Goal: Information Seeking & Learning: Check status

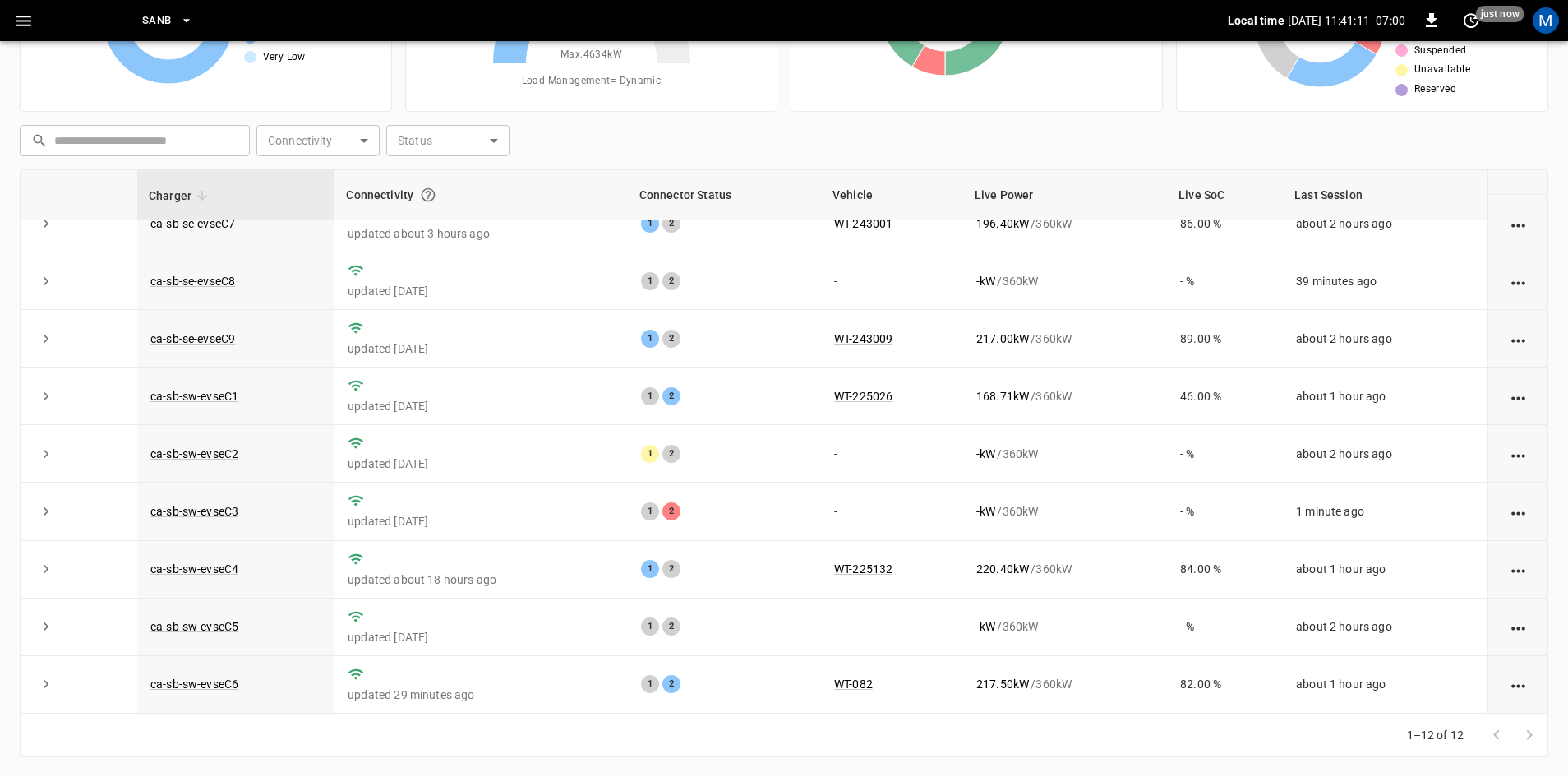
scroll to position [208, 0]
click at [221, 506] on link "ca-sb-sw-evseC3" at bounding box center [194, 511] width 95 height 20
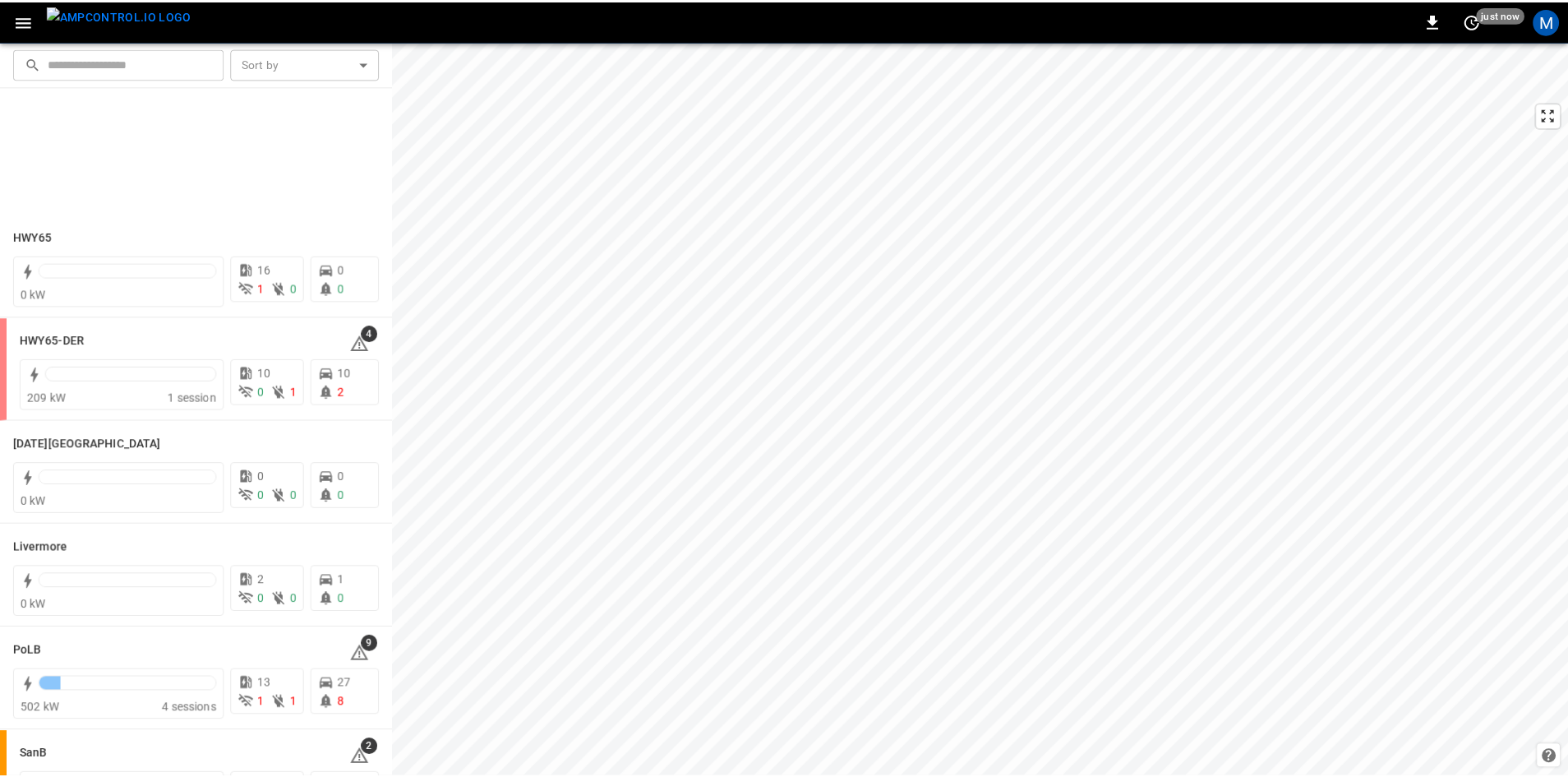
scroll to position [291, 0]
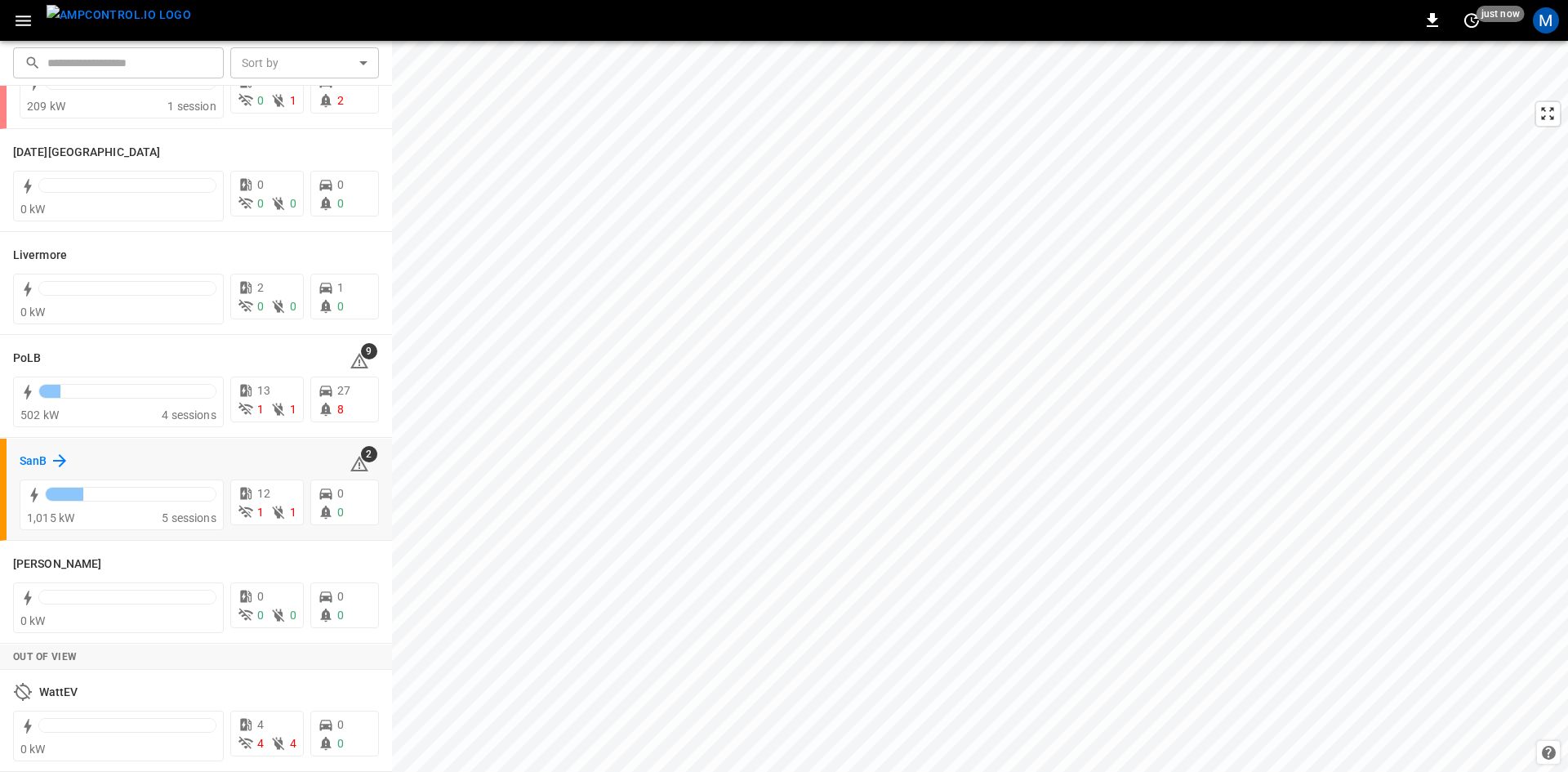
click at [39, 462] on h6 "SanB" at bounding box center [32, 461] width 27 height 18
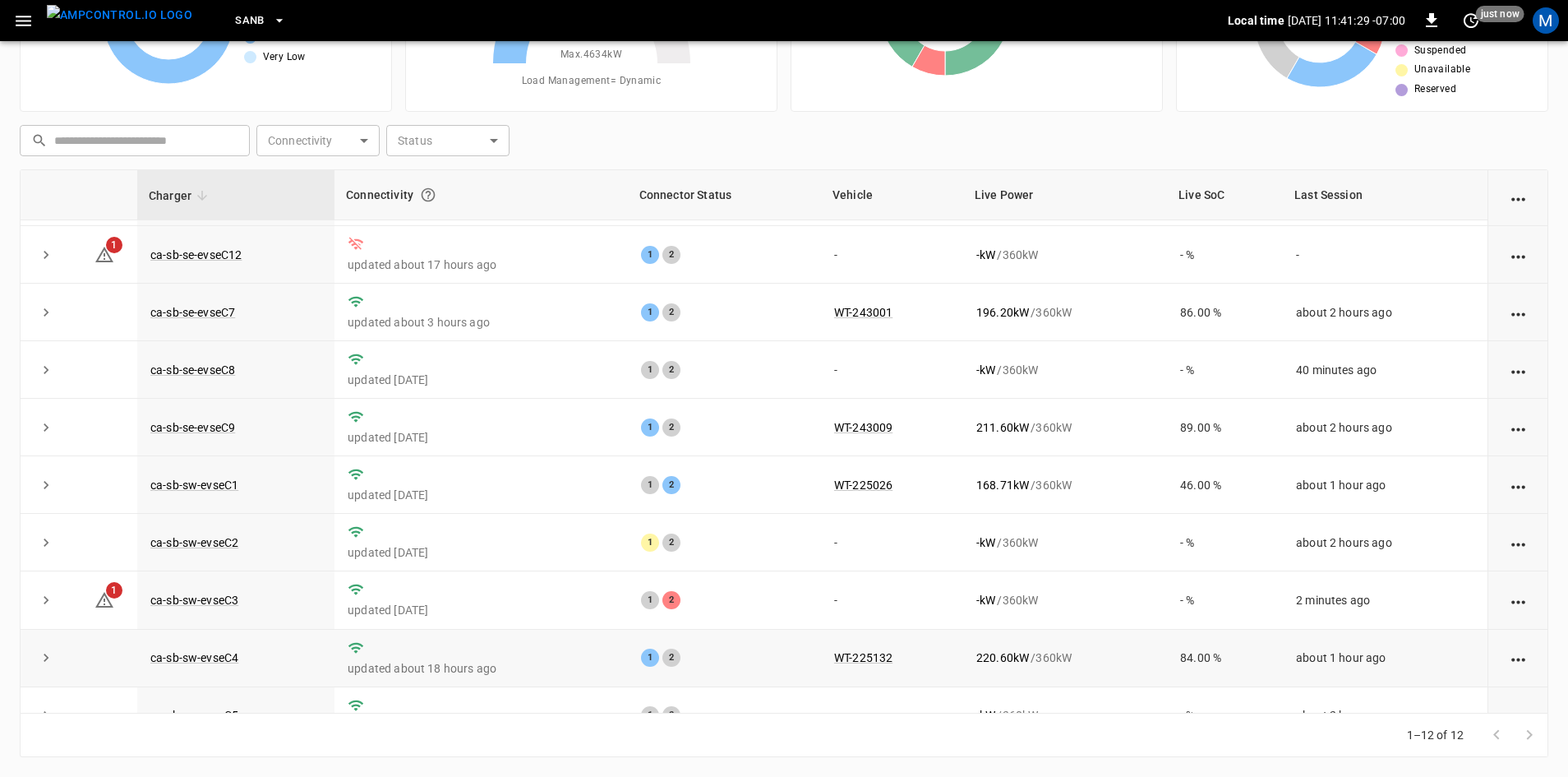
scroll to position [208, 0]
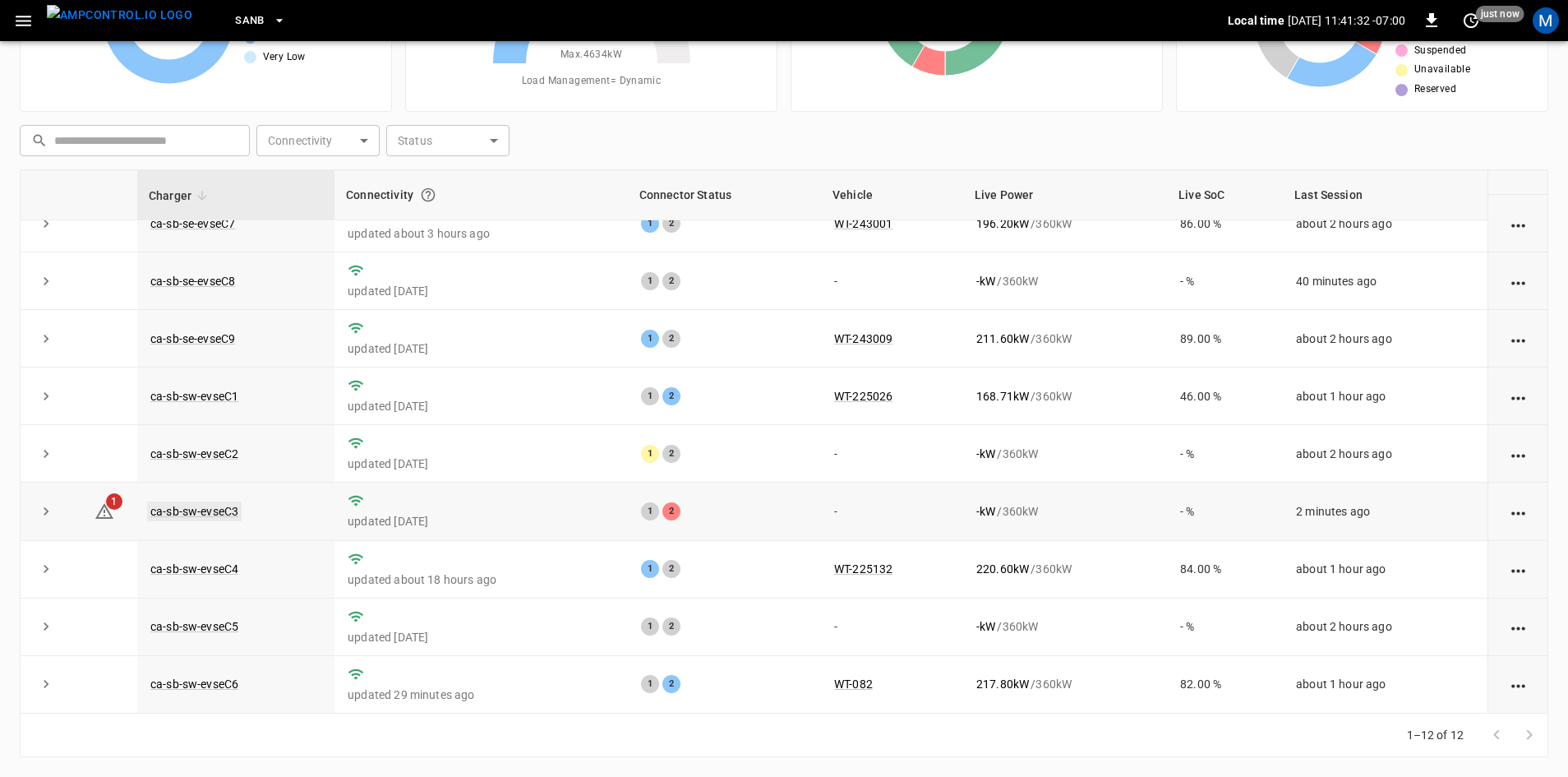
click at [221, 507] on link "ca-sb-sw-evseC3" at bounding box center [194, 511] width 95 height 20
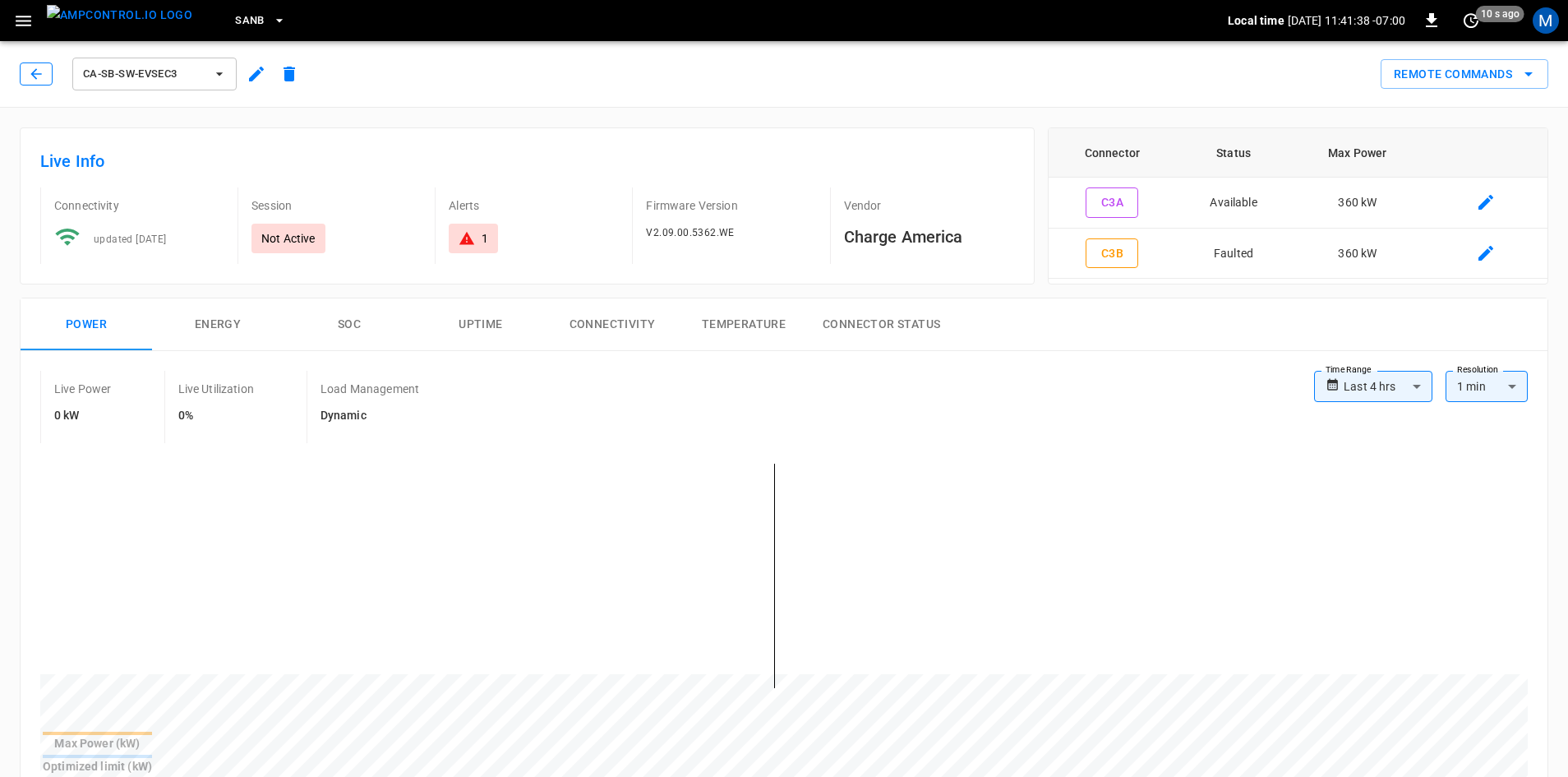
click at [38, 75] on icon "button" at bounding box center [36, 74] width 17 height 17
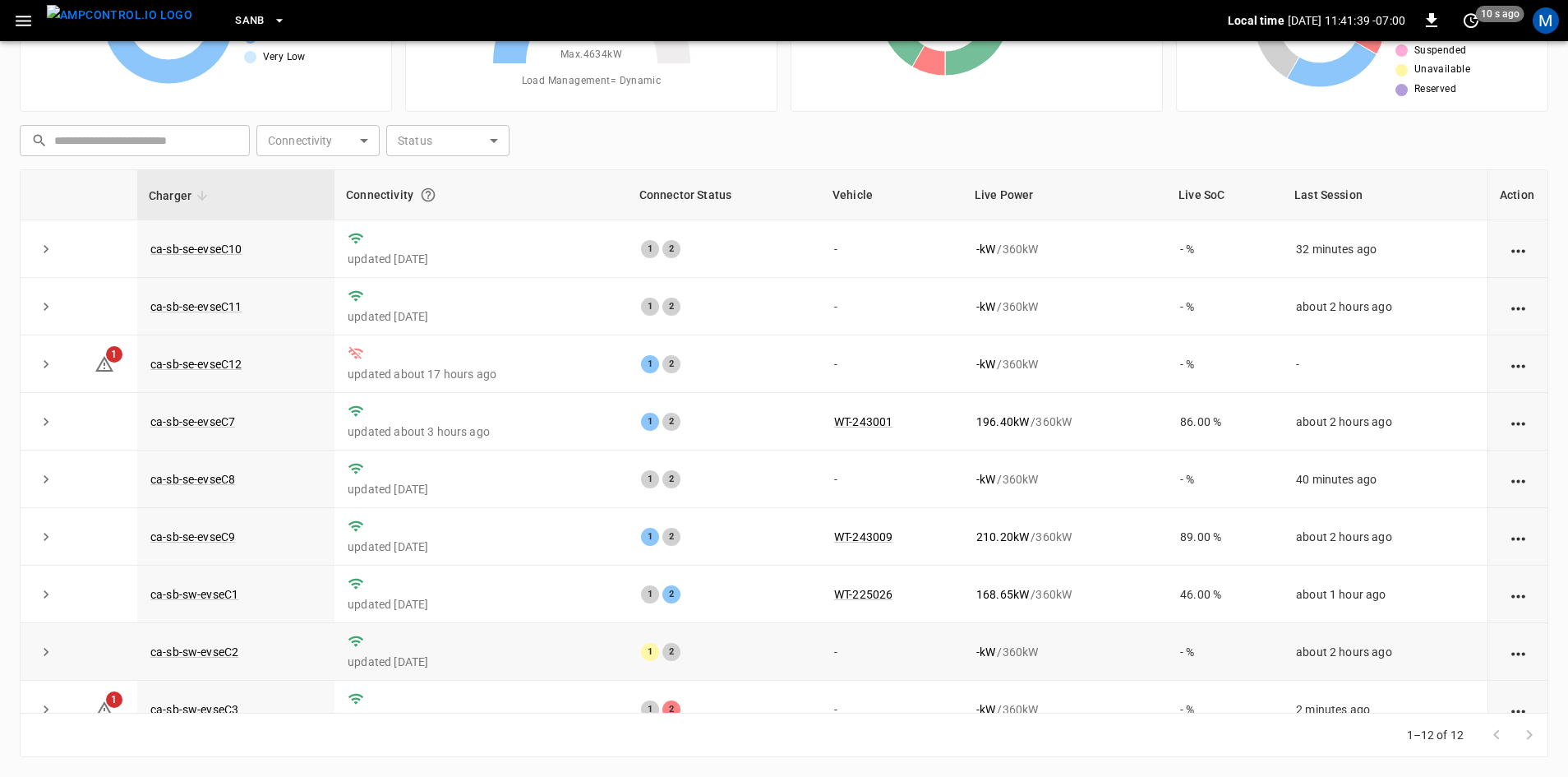
scroll to position [208, 0]
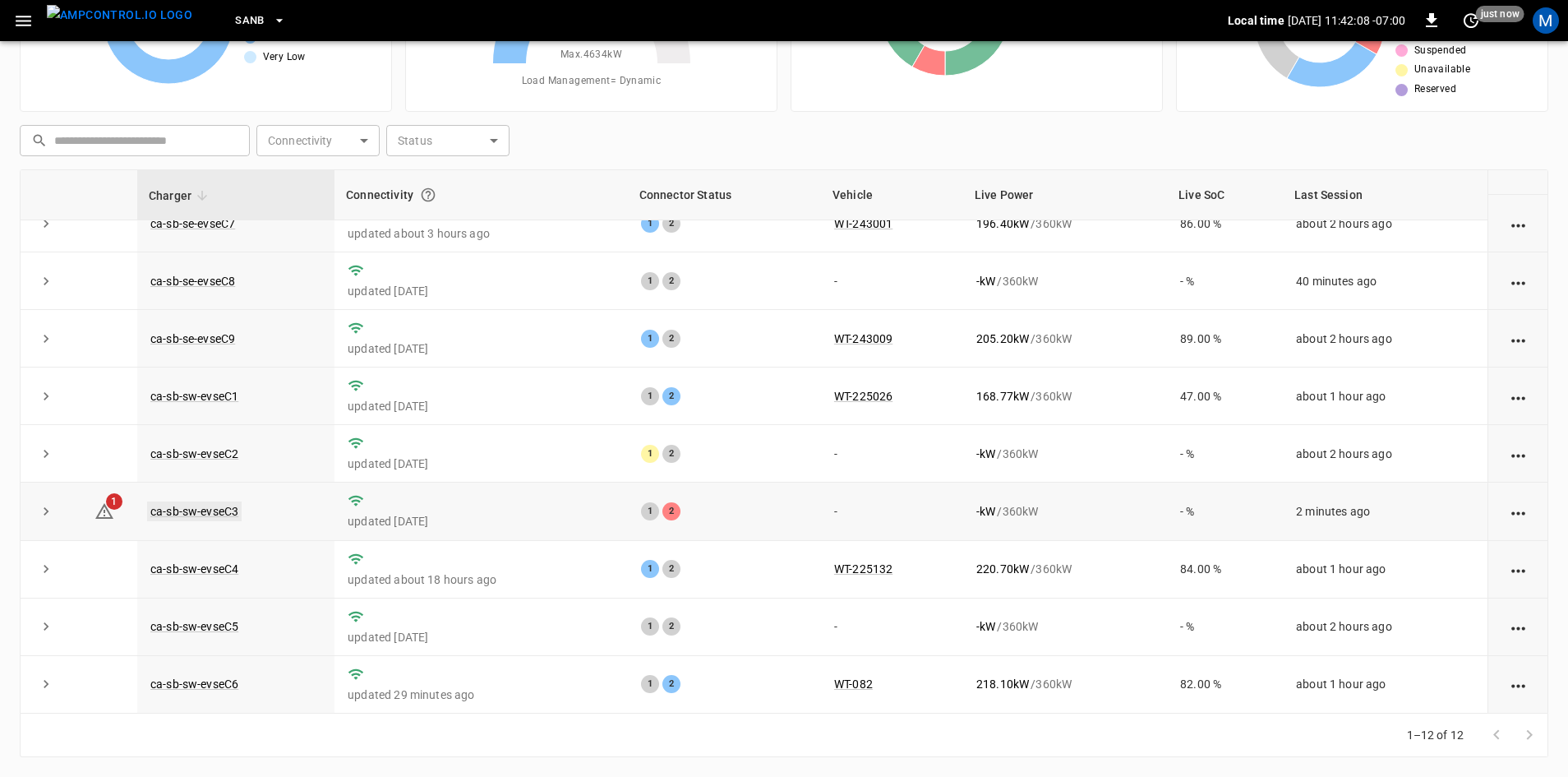
click at [196, 509] on link "ca-sb-sw-evseC3" at bounding box center [194, 511] width 95 height 20
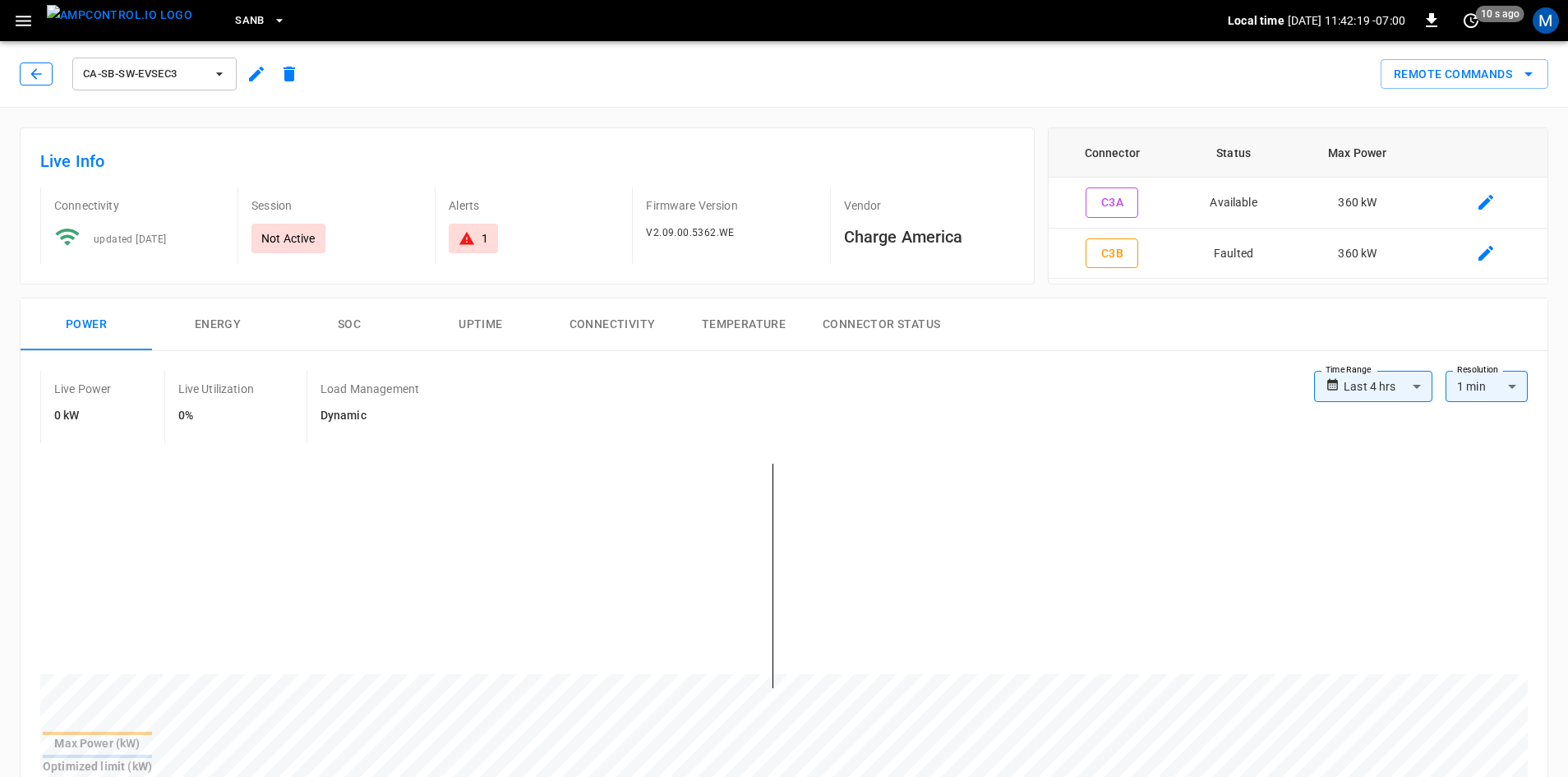
click at [41, 81] on icon "button" at bounding box center [36, 74] width 17 height 17
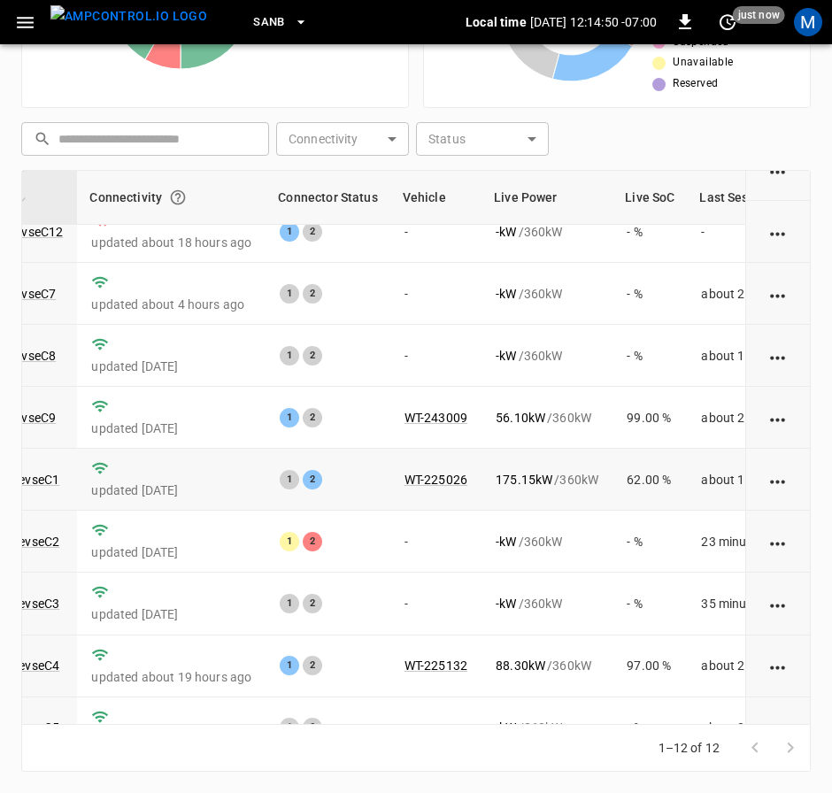
scroll to position [265, 197]
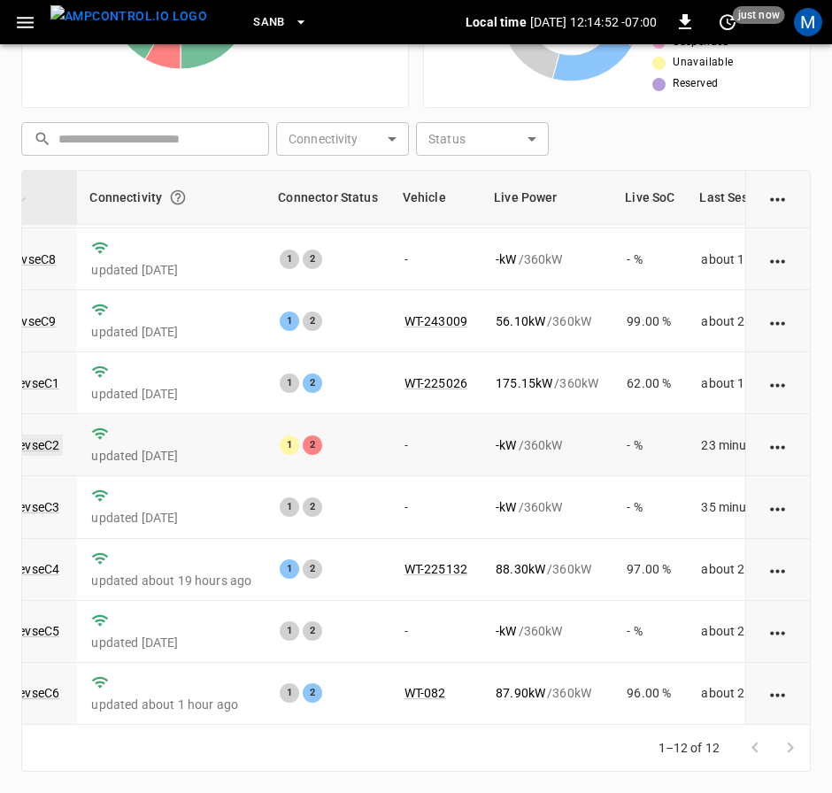
click at [48, 434] on link "ca-sb-sw-evseC2" at bounding box center [12, 444] width 102 height 21
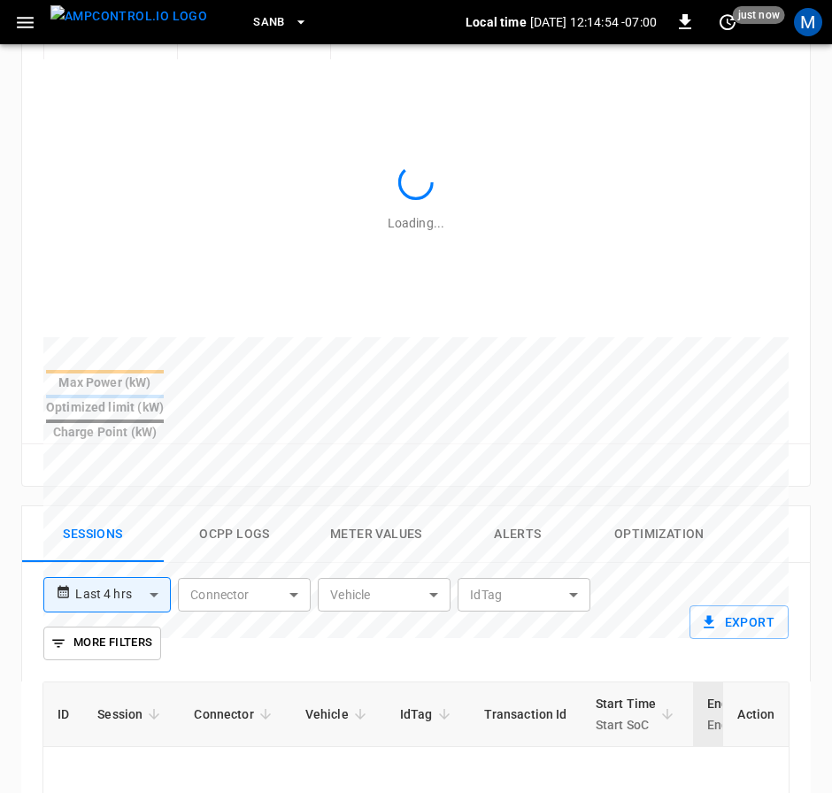
scroll to position [1096, 0]
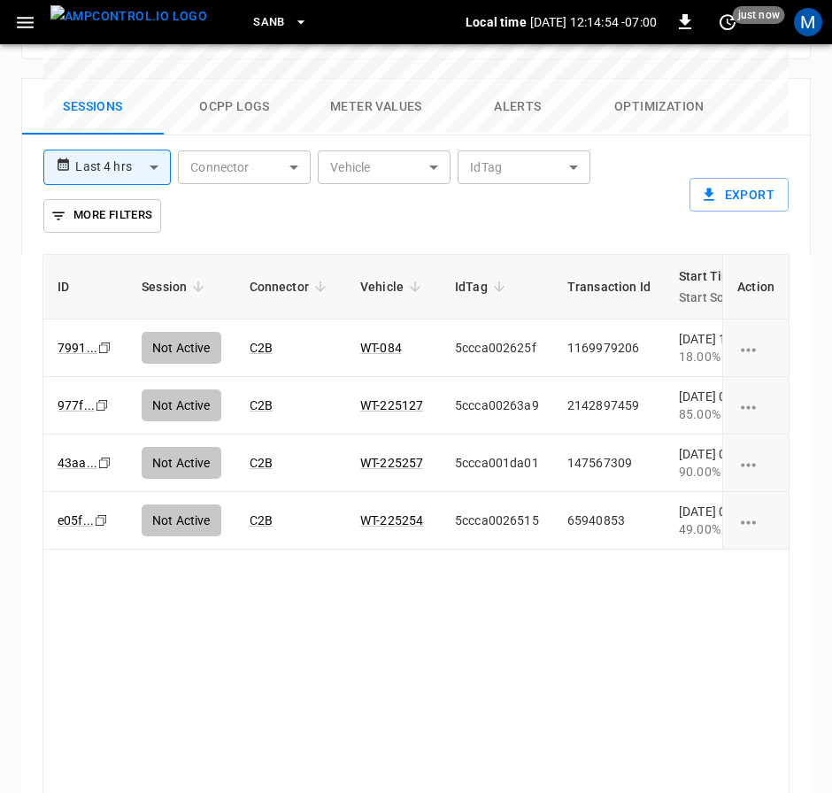
drag, startPoint x: 292, startPoint y: 713, endPoint x: 391, endPoint y: 710, distance: 99.1
click at [391, 710] on div "ID Session Connector Vehicle IdTag Transaction Id Start Time Start SoC End Time…" at bounding box center [415, 531] width 747 height 555
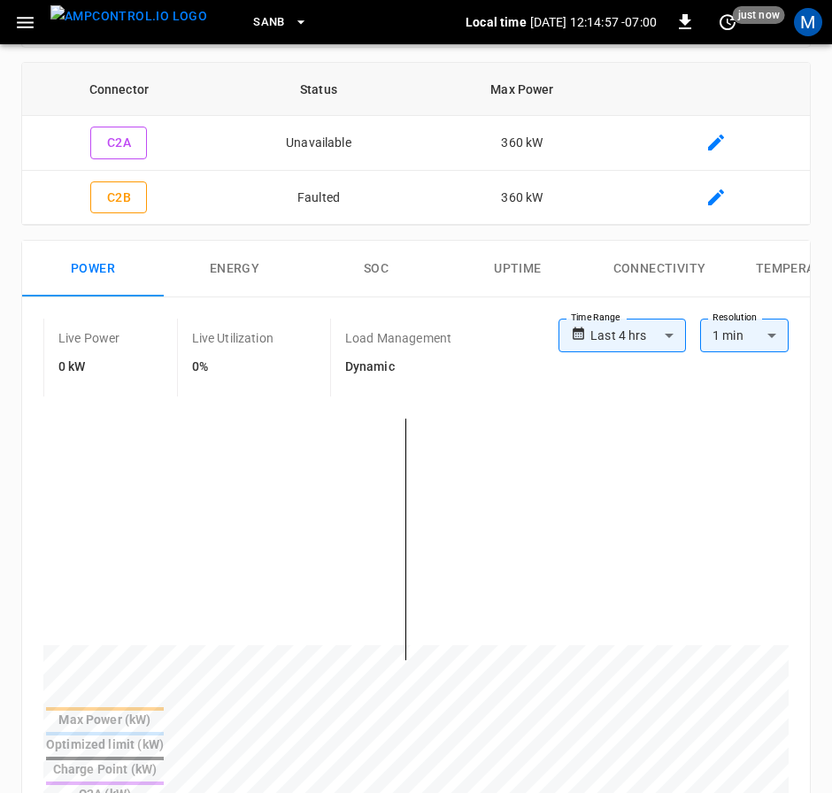
scroll to position [35, 0]
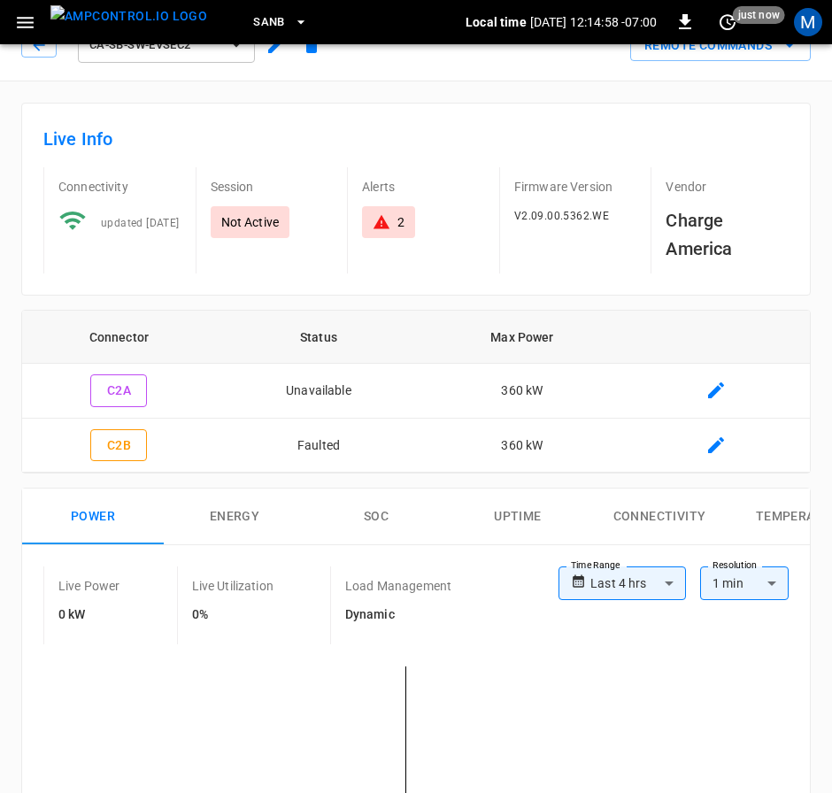
click at [35, 42] on div "SanB Local time [DATE] 12:14:58 -07:00 0 just now M" at bounding box center [416, 22] width 832 height 44
click at [36, 48] on icon "button" at bounding box center [39, 45] width 12 height 12
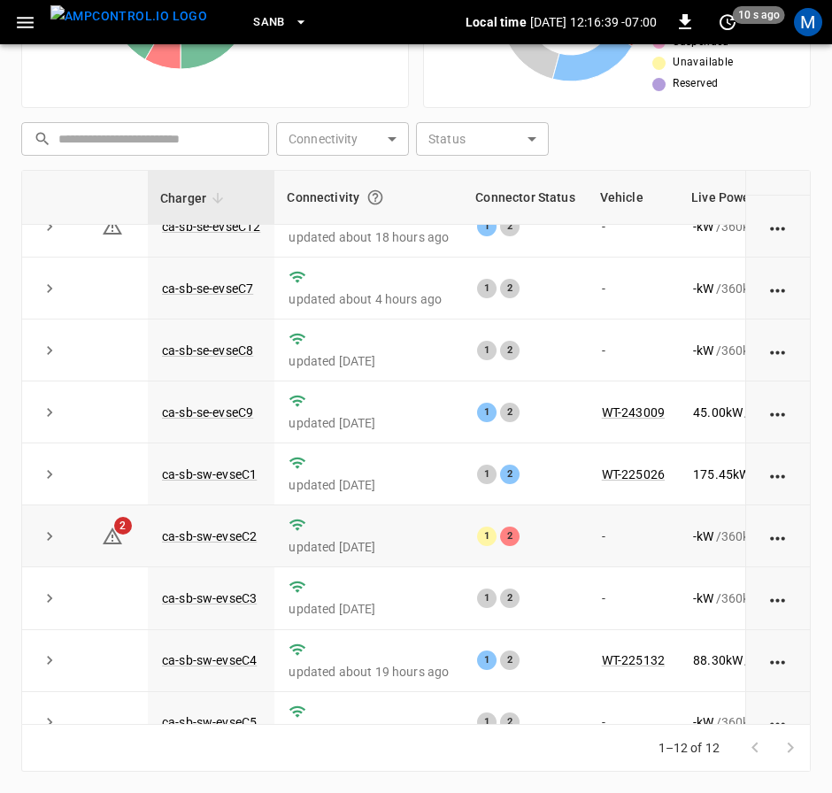
scroll to position [265, 0]
